Goal: Information Seeking & Learning: Learn about a topic

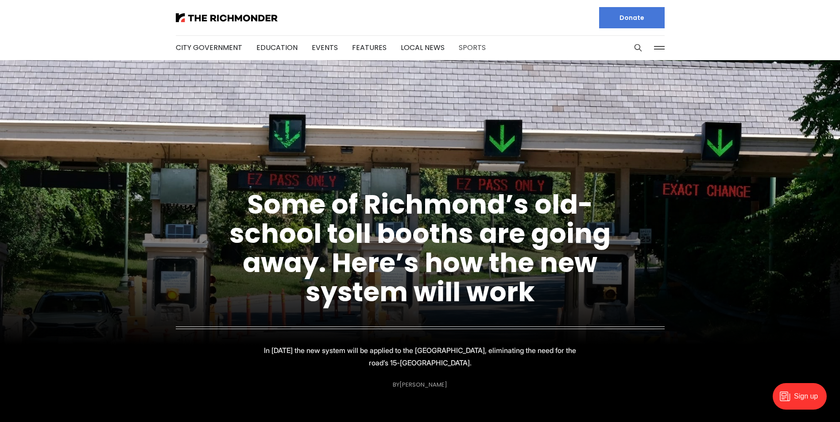
click at [468, 48] on link "Sports" at bounding box center [471, 47] width 27 height 10
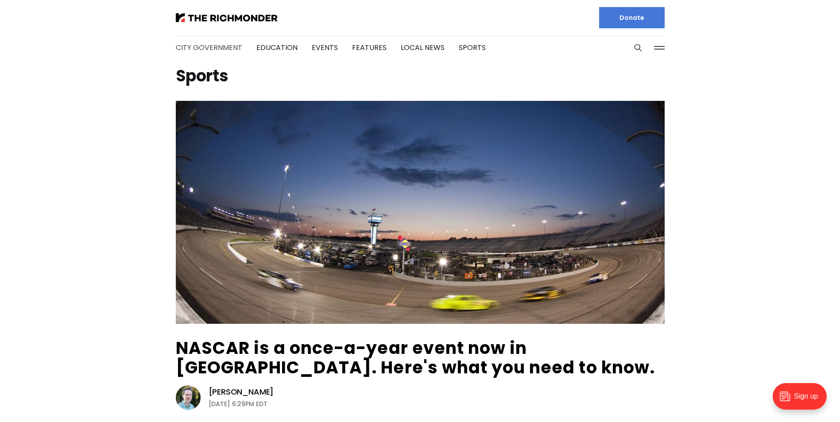
click at [205, 46] on link "City Government" at bounding box center [209, 47] width 66 height 10
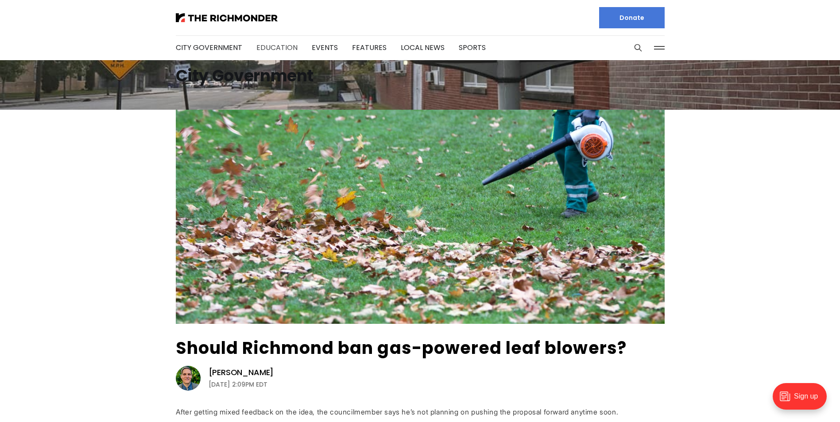
click at [274, 44] on link "Education" at bounding box center [276, 47] width 41 height 10
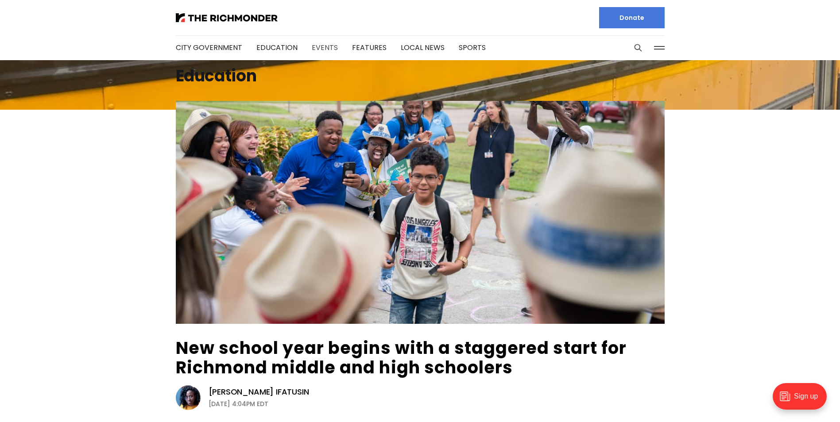
click at [323, 48] on link "Events" at bounding box center [325, 47] width 26 height 10
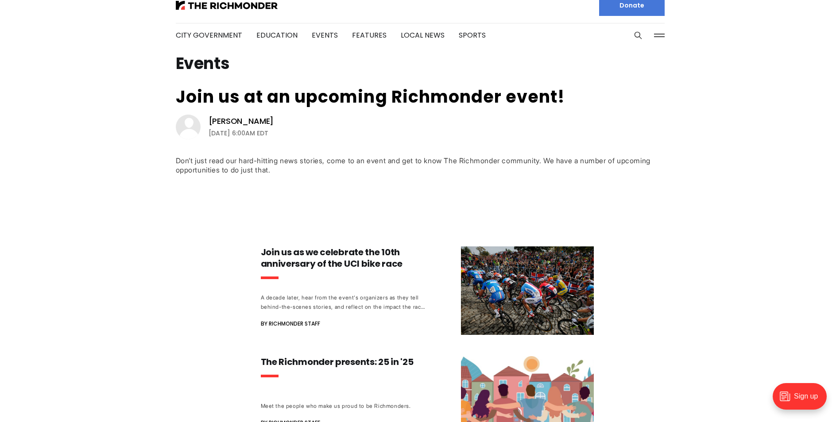
scroll to position [10, 0]
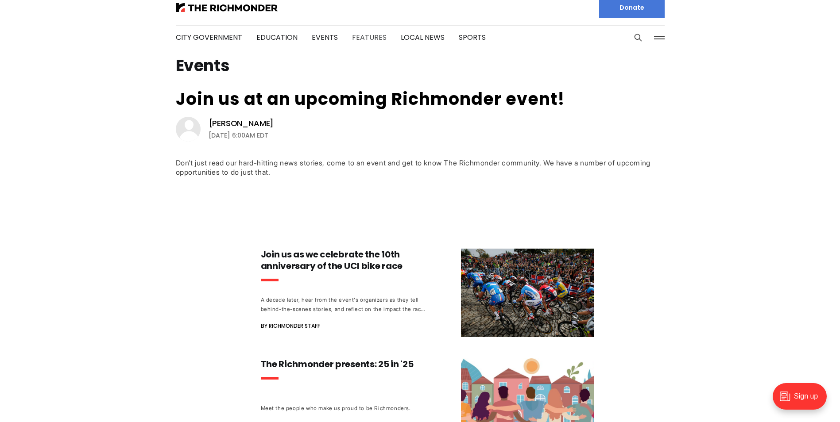
click at [366, 39] on link "Features" at bounding box center [369, 37] width 35 height 10
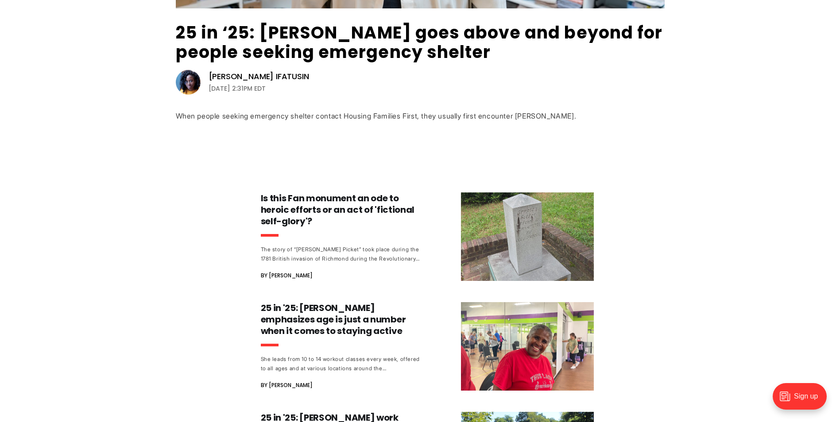
scroll to position [370, 0]
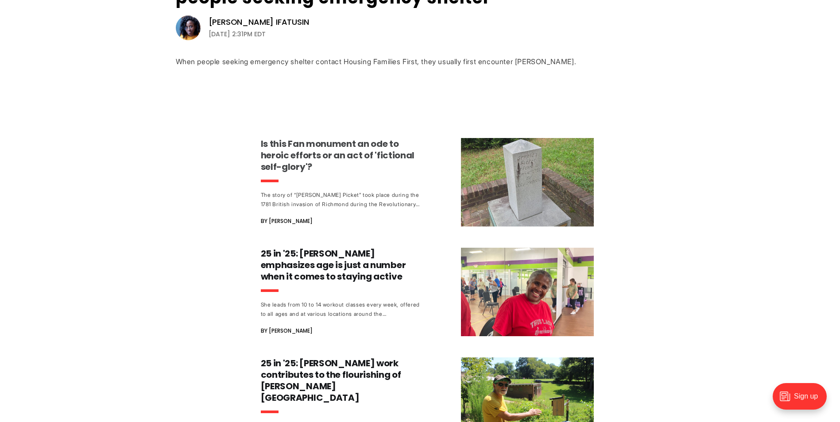
click at [307, 158] on h3 "Is this Fan monument an ode to heroic efforts or an act of 'fictional self-glor…" at bounding box center [343, 155] width 165 height 35
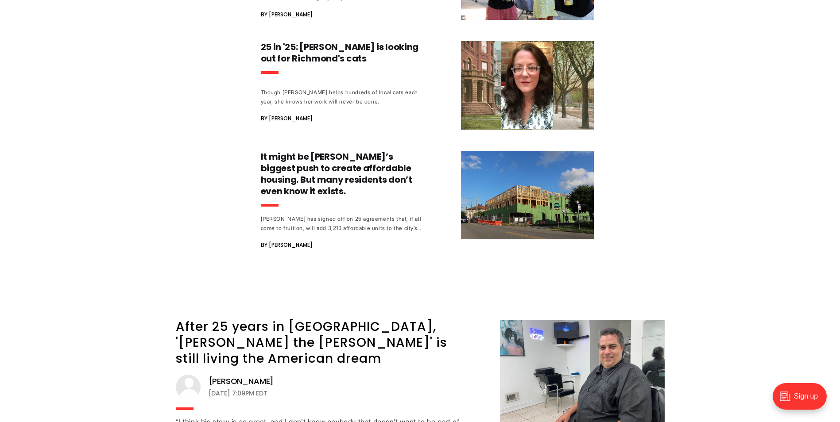
scroll to position [1842, 0]
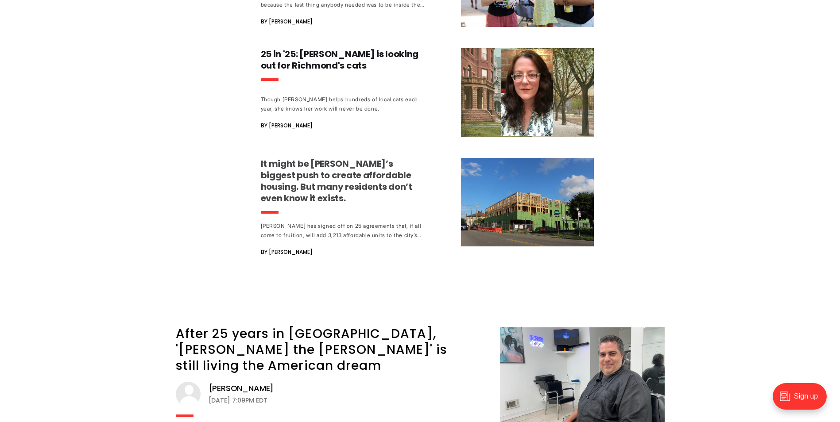
click at [335, 158] on h3 "It might be Richmond’s biggest push to create affordable housing. But many resi…" at bounding box center [343, 181] width 165 height 46
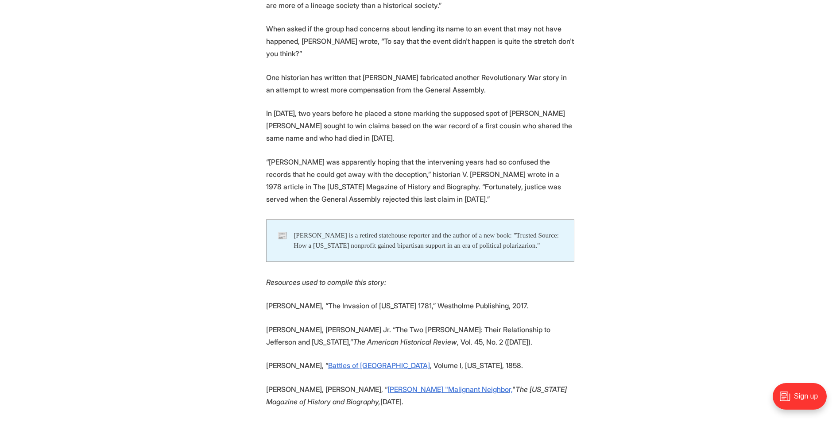
scroll to position [2824, 0]
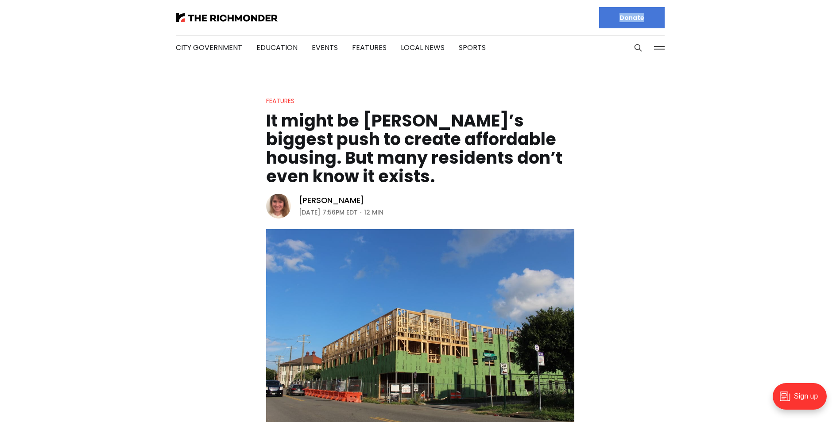
drag, startPoint x: 839, startPoint y: 25, endPoint x: 839, endPoint y: 46, distance: 20.8
click at [839, 46] on header "City Government Education Events Features Local News Sports Donate Our Authors …" at bounding box center [420, 30] width 840 height 60
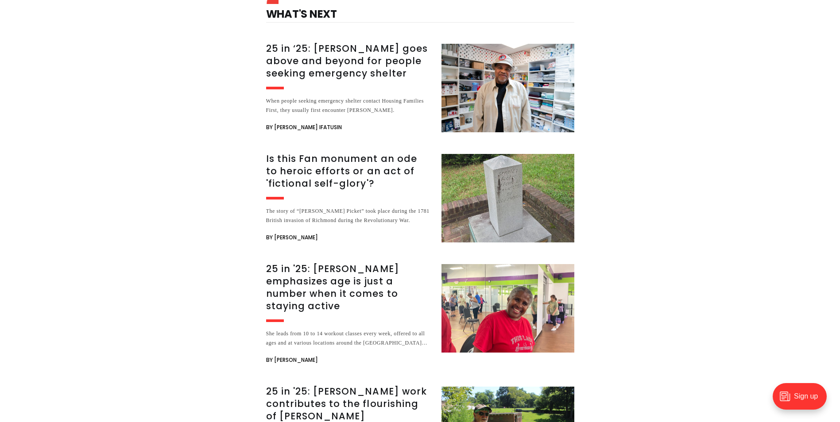
scroll to position [5186, 0]
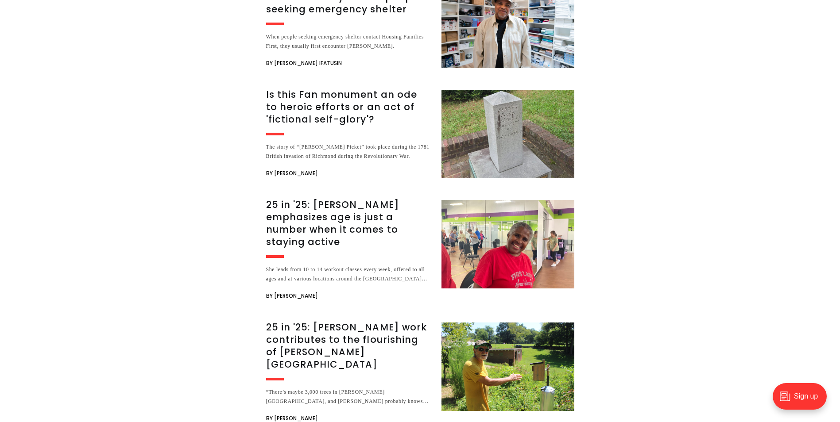
drag, startPoint x: 843, startPoint y: 19, endPoint x: 40, endPoint y: 1, distance: 803.0
click at [335, 321] on h3 "25 in '25: [PERSON_NAME] work contributes to the flourishing of [PERSON_NAME][G…" at bounding box center [348, 346] width 165 height 50
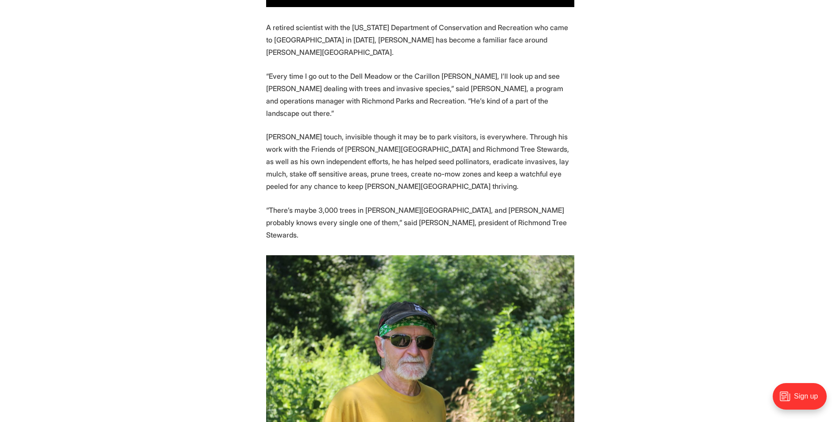
scroll to position [1086, 0]
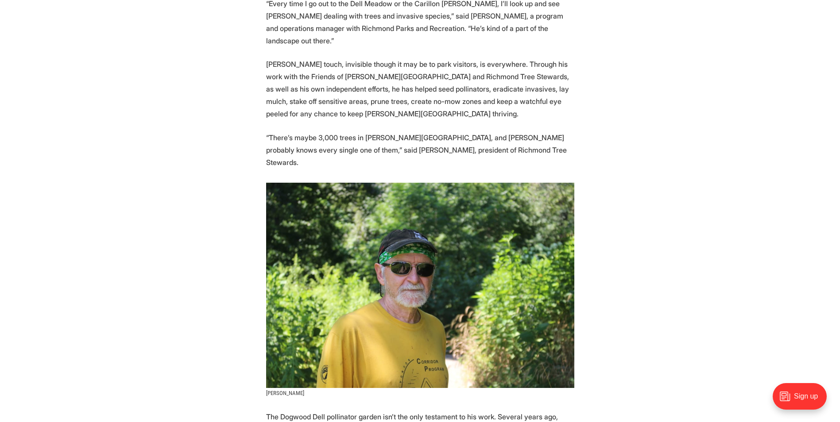
click at [461, 183] on img at bounding box center [420, 285] width 308 height 205
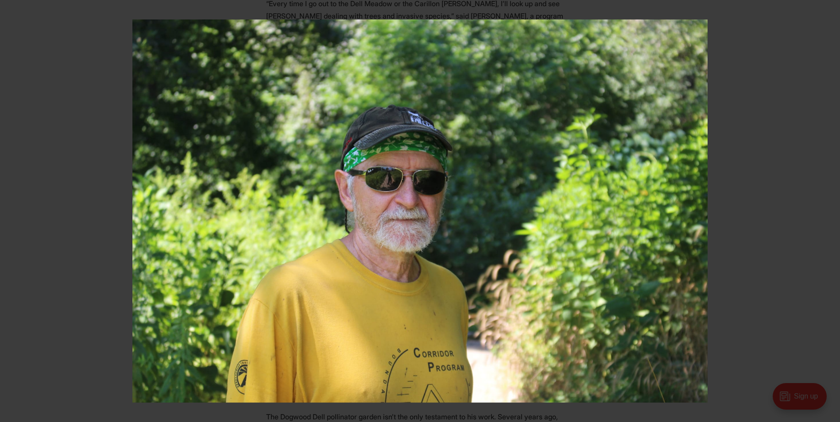
click at [817, 179] on div at bounding box center [552, 230] width 840 height 422
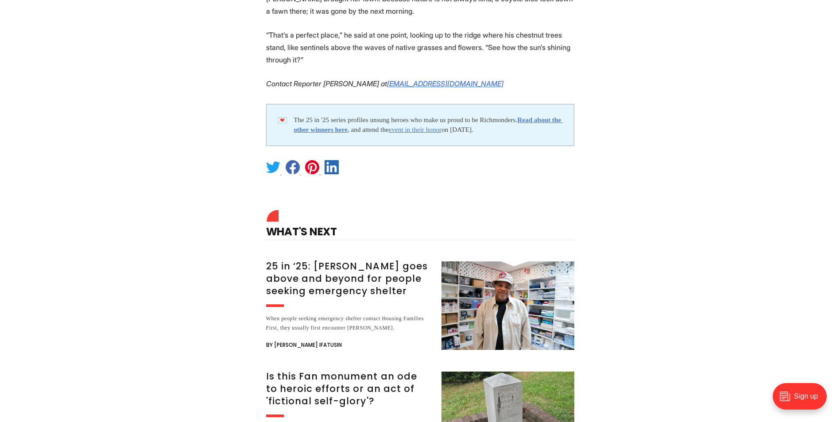
scroll to position [2083, 0]
